Goal: Task Accomplishment & Management: Complete application form

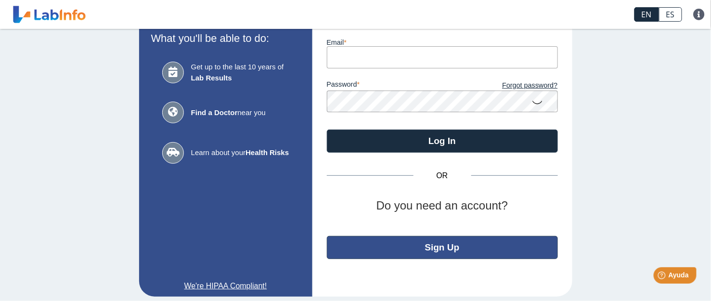
scroll to position [73, 0]
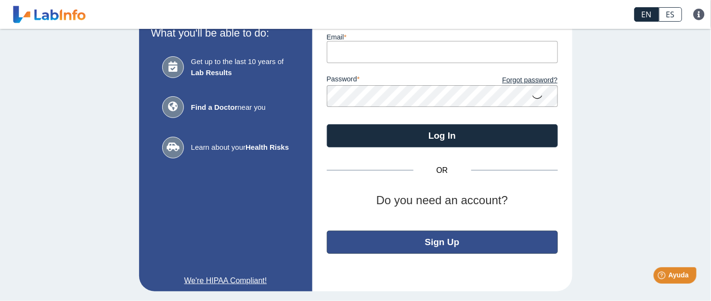
type input "walcusvaz@gmail.com"
click at [440, 238] on button "Sign Up" at bounding box center [442, 242] width 231 height 23
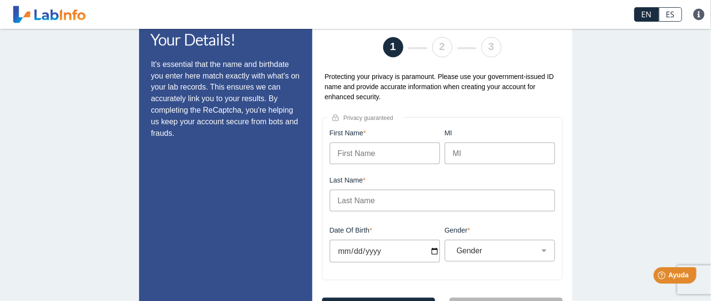
scroll to position [64, 0]
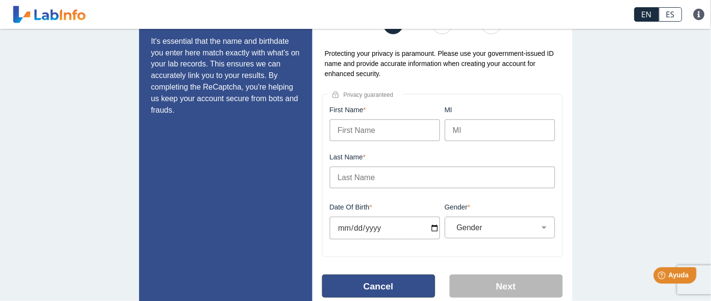
click at [373, 278] on button "Cancel" at bounding box center [378, 285] width 113 height 23
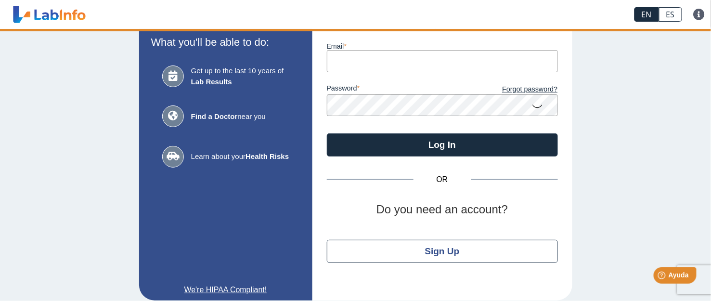
type input "walcusvaz@gmail.com"
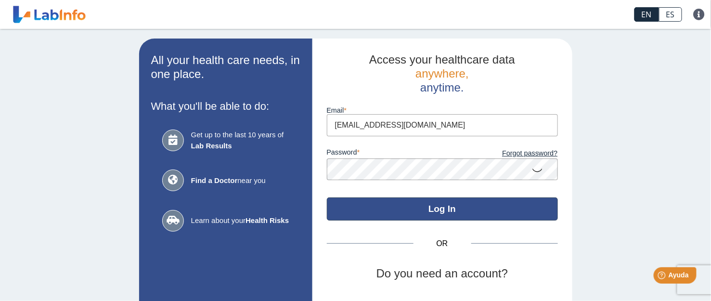
click at [440, 210] on button "Log In" at bounding box center [442, 208] width 231 height 23
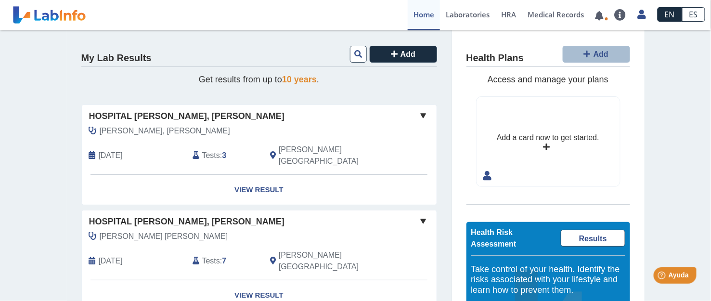
click at [418, 11] on link "Home" at bounding box center [424, 15] width 32 height 30
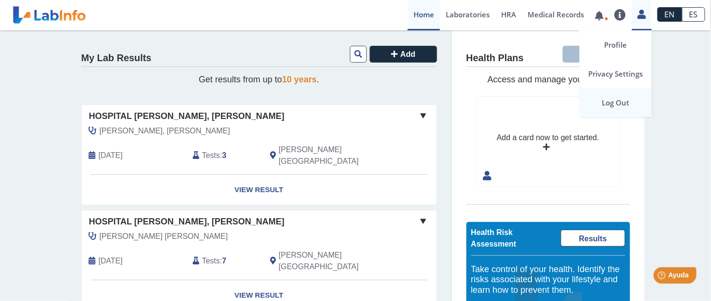
click at [616, 99] on link "Log Out" at bounding box center [616, 102] width 72 height 29
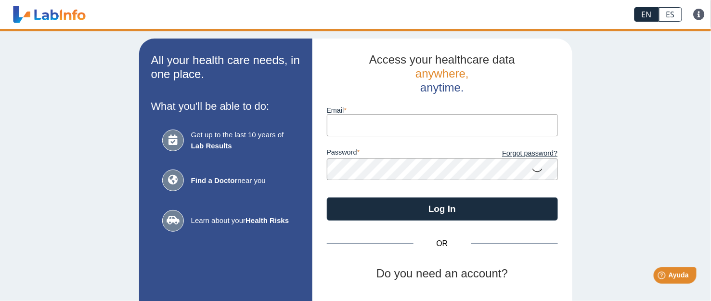
type input "[EMAIL_ADDRESS][DOMAIN_NAME]"
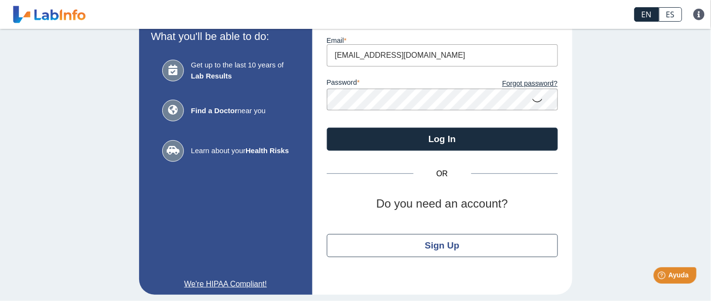
scroll to position [73, 0]
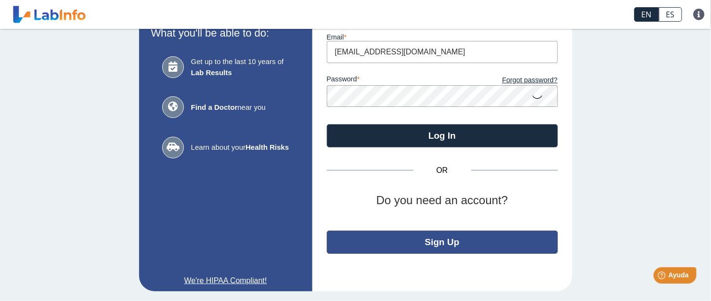
click at [449, 239] on button "Sign Up" at bounding box center [442, 242] width 231 height 23
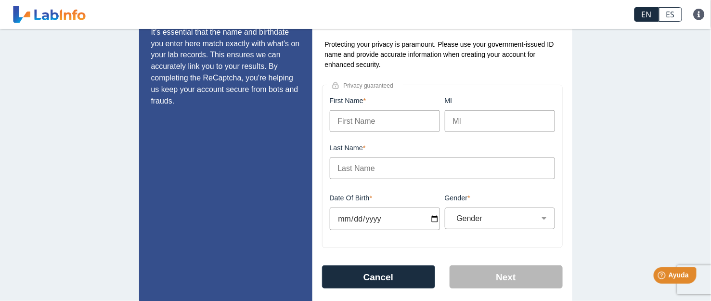
click at [356, 122] on input "First Name" at bounding box center [385, 121] width 110 height 22
type input "[PERSON_NAME]"
click at [382, 168] on input "Last Name" at bounding box center [442, 168] width 225 height 22
type input "l"
type input "Lago"
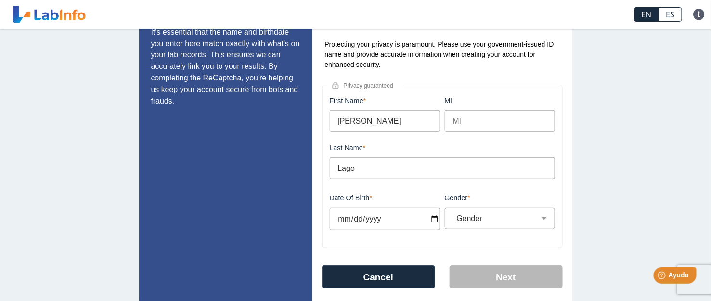
click at [431, 219] on input "Date of Birth" at bounding box center [385, 218] width 110 height 23
type input "[DATE]"
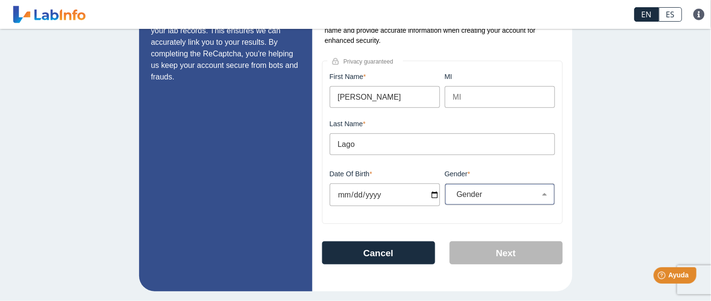
click at [542, 189] on div "Gender [DEMOGRAPHIC_DATA] [DEMOGRAPHIC_DATA]" at bounding box center [500, 194] width 110 height 22
click at [537, 193] on select "Gender [DEMOGRAPHIC_DATA] [DEMOGRAPHIC_DATA]" at bounding box center [506, 194] width 107 height 9
select select "F"
click at [453, 190] on select "Gender [DEMOGRAPHIC_DATA] [DEMOGRAPHIC_DATA]" at bounding box center [506, 194] width 107 height 9
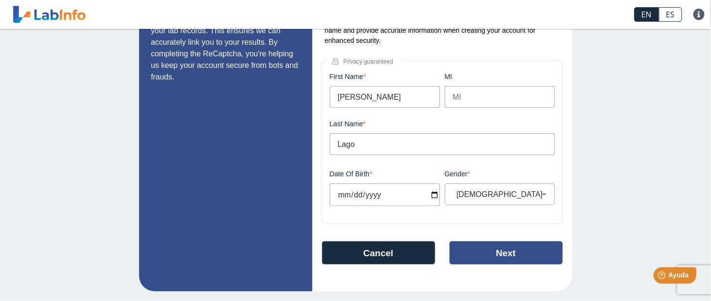
click at [491, 259] on button "Next" at bounding box center [506, 252] width 113 height 23
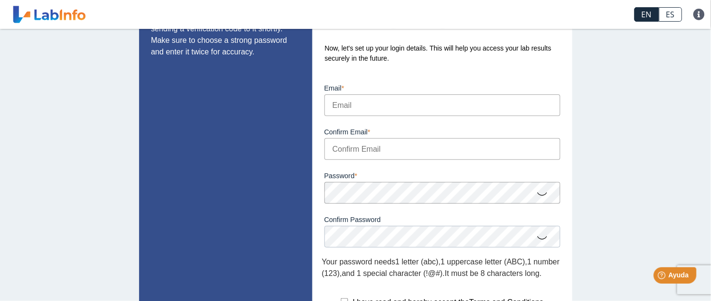
scroll to position [0, 0]
